Goal: Navigation & Orientation: Find specific page/section

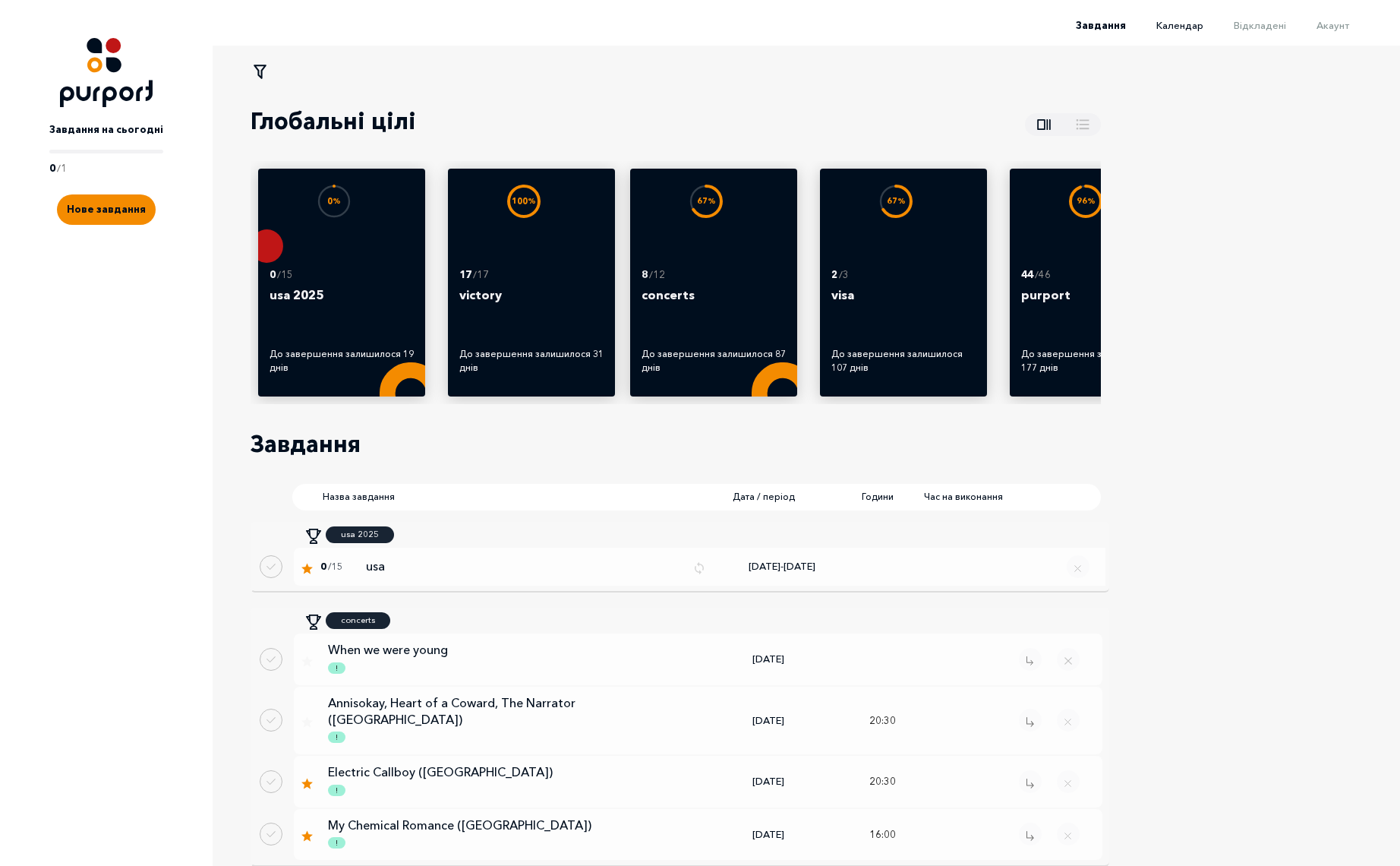
click at [1203, 28] on span "Календар" at bounding box center [1180, 25] width 47 height 12
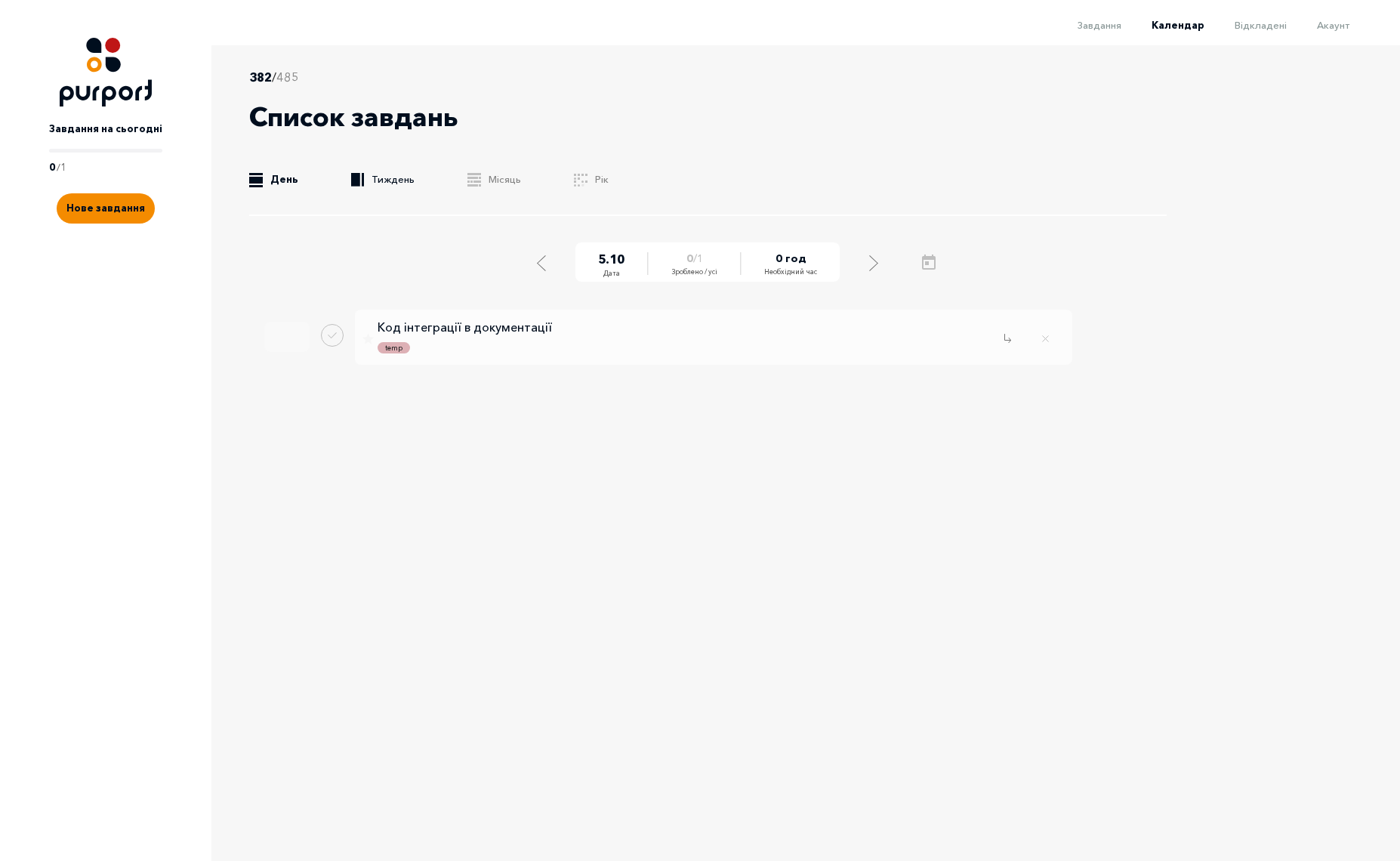
click at [390, 176] on link ".b{fill:#F48B00;} Тиждень" at bounding box center [383, 180] width 63 height 15
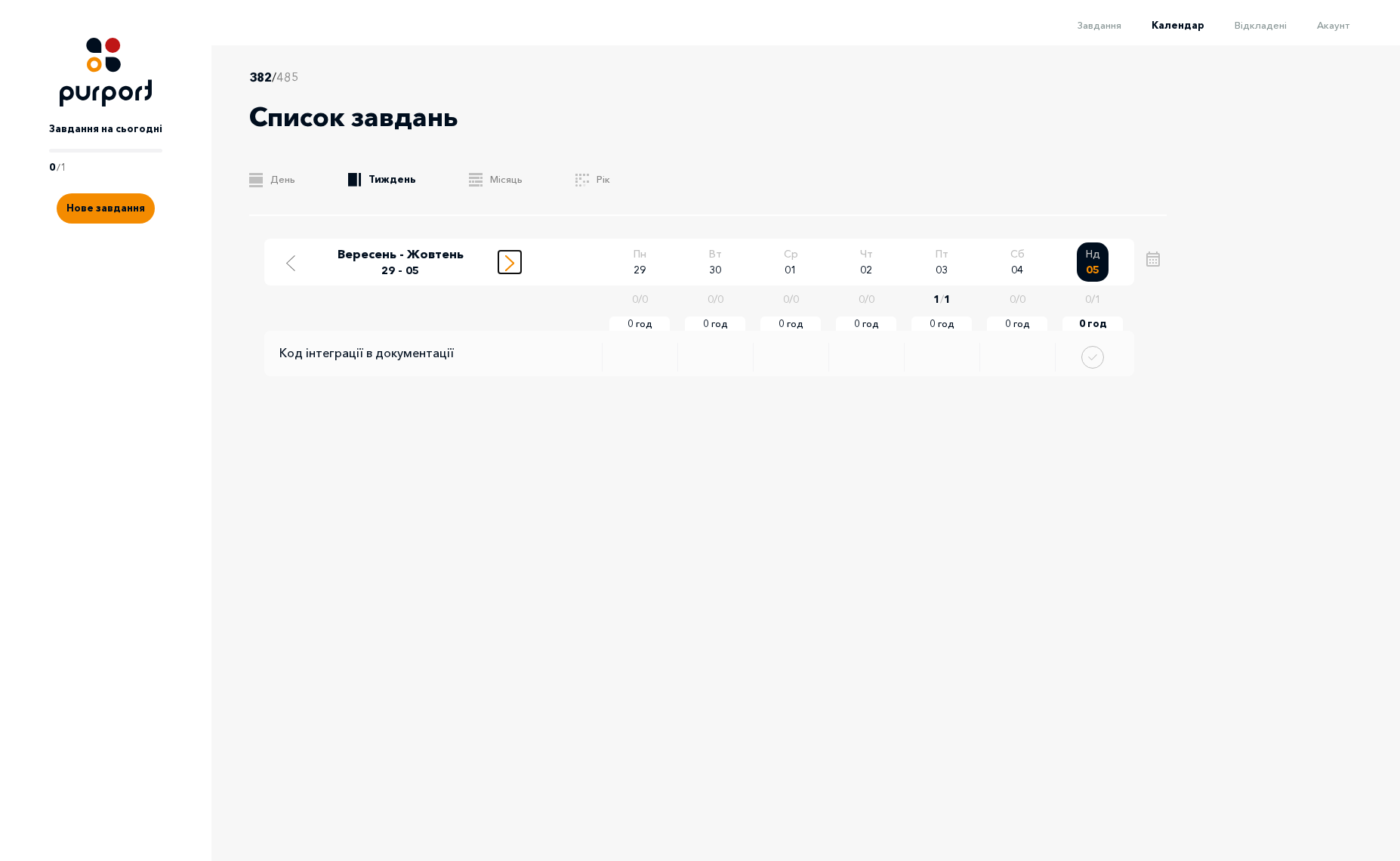
click at [509, 261] on icon "Move to next week" at bounding box center [509, 263] width 9 height 16
